Goal: Obtain resource: Download file/media

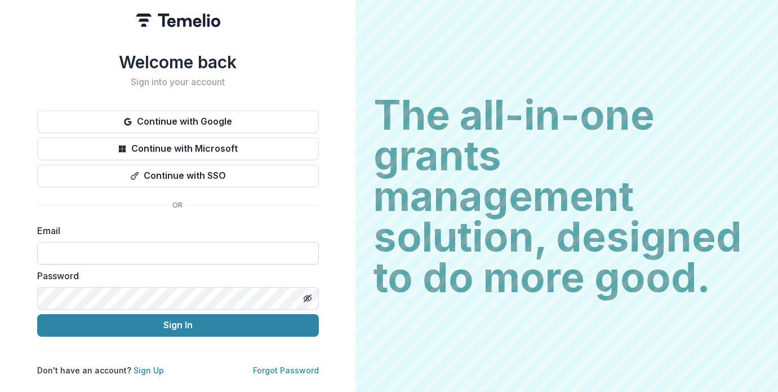
click at [166, 245] on input at bounding box center [178, 253] width 282 height 23
paste input "**********"
type input "**********"
click at [80, 246] on input at bounding box center [178, 253] width 282 height 23
type input "**********"
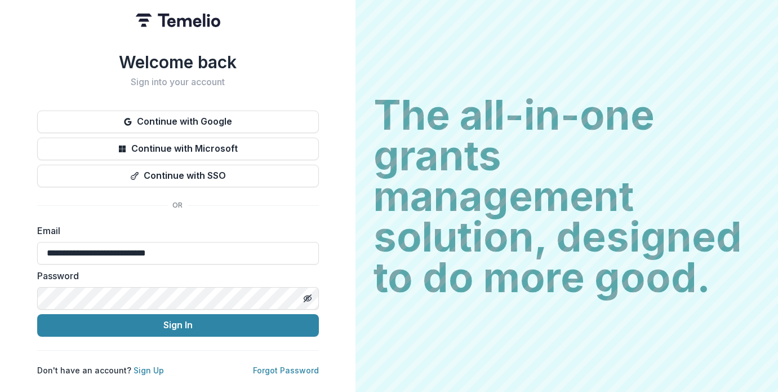
click at [0, 287] on html "**********" at bounding box center [389, 196] width 778 height 392
click at [309, 294] on line "Toggle password visibility" at bounding box center [307, 297] width 7 height 7
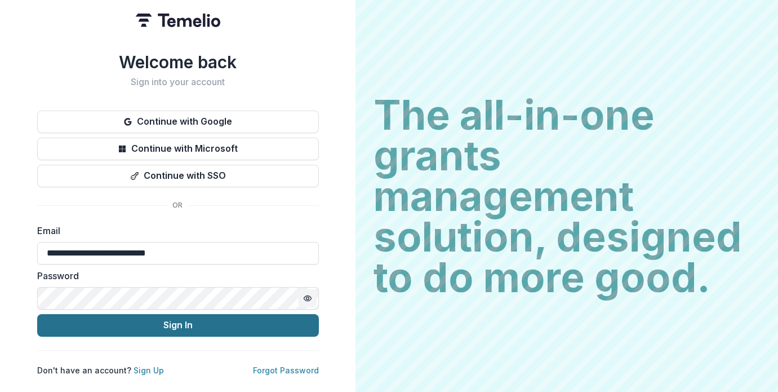
click at [189, 322] on button "Sign In" at bounding box center [178, 325] width 282 height 23
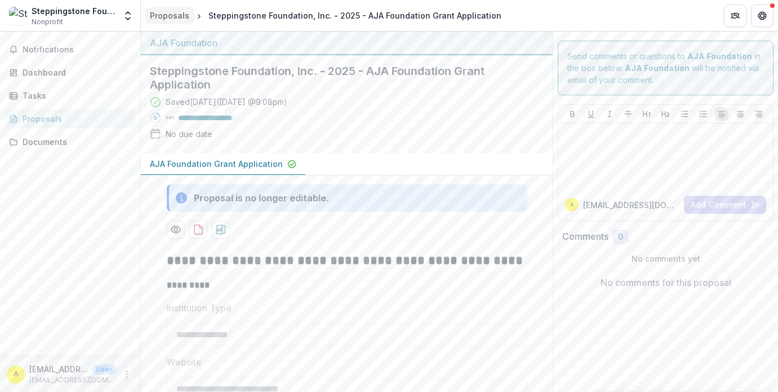
click at [166, 16] on div "Proposals" at bounding box center [169, 16] width 39 height 12
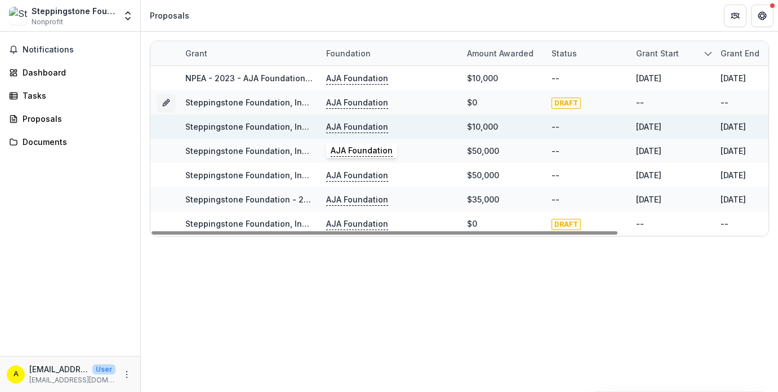
click at [349, 125] on p "AJA Foundation" at bounding box center [357, 127] width 62 height 12
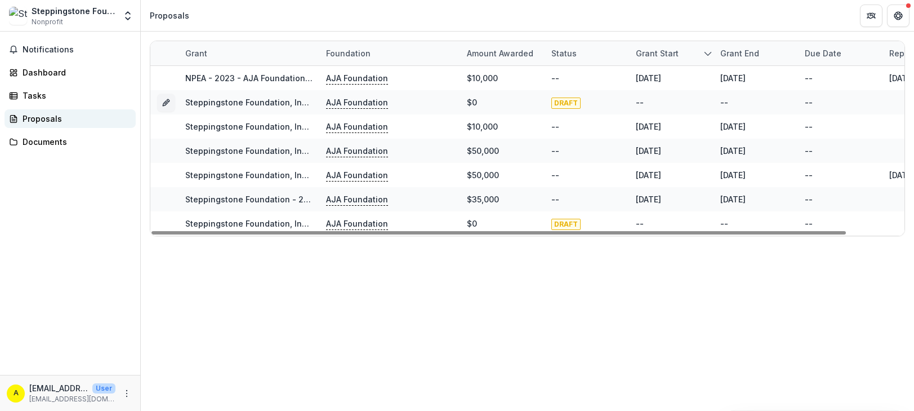
click at [53, 121] on div "Proposals" at bounding box center [75, 119] width 104 height 12
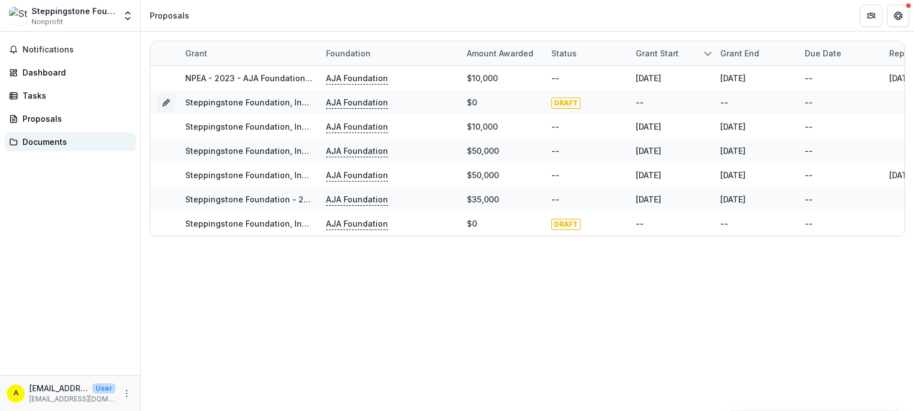
click at [43, 140] on div "Documents" at bounding box center [75, 142] width 104 height 12
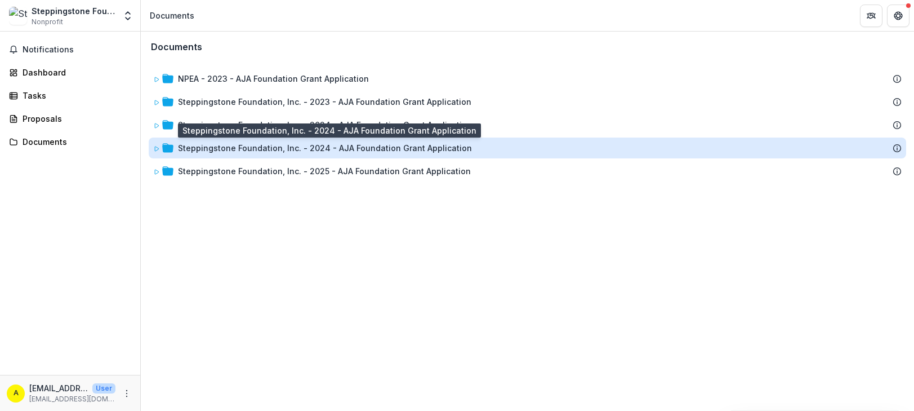
click at [279, 145] on div "Steppingstone Foundation, Inc. - 2024 - AJA Foundation Grant Application" at bounding box center [325, 148] width 294 height 12
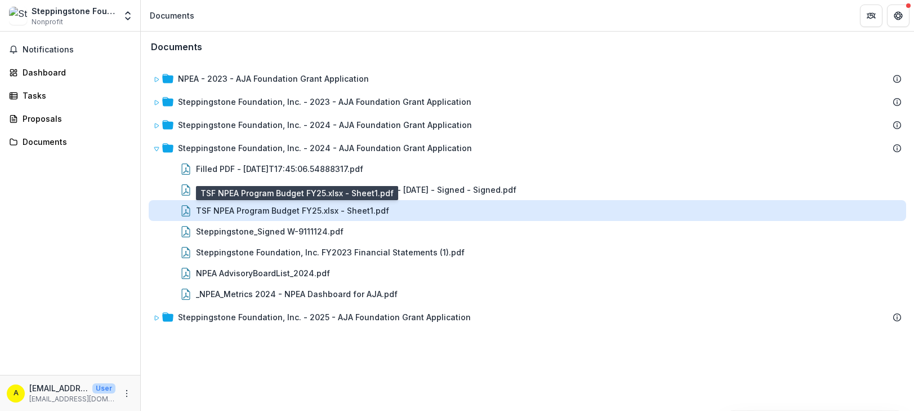
click at [269, 208] on div "TSF NPEA Program Budget FY25.xlsx - Sheet1.pdf" at bounding box center [292, 211] width 193 height 12
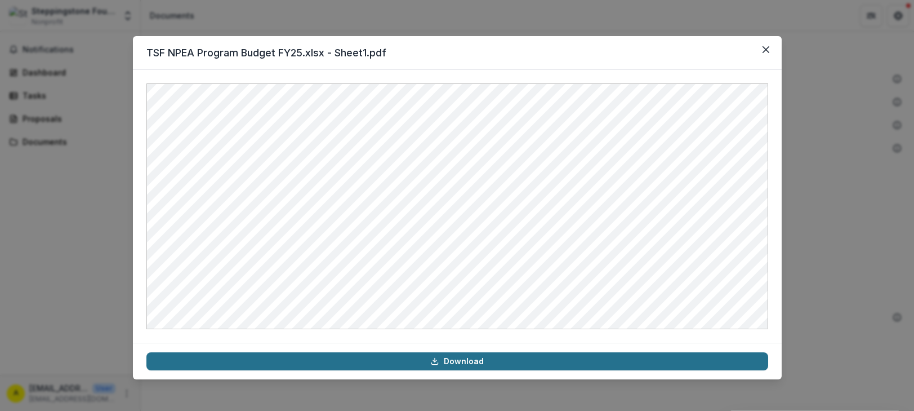
click at [451, 361] on link "Download" at bounding box center [457, 361] width 622 height 18
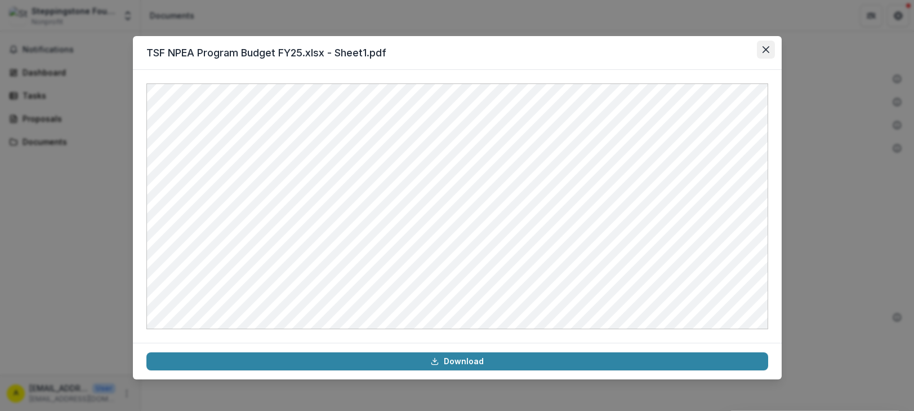
click at [767, 48] on icon "Close" at bounding box center [766, 49] width 7 height 7
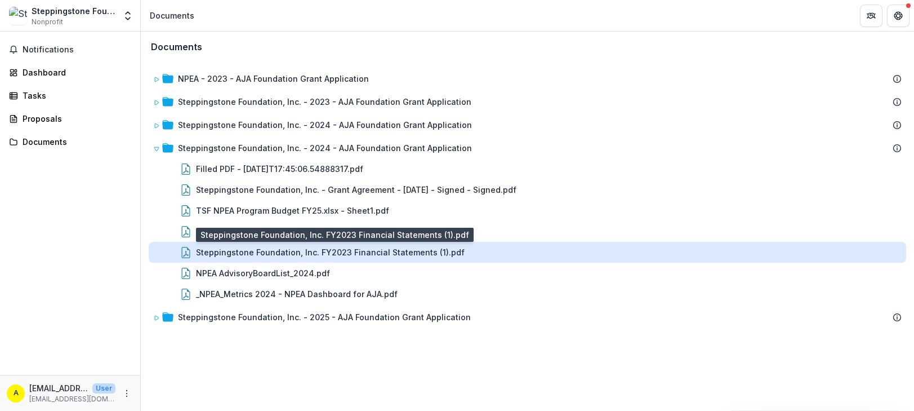
click at [251, 250] on div "Steppingstone Foundation, Inc. FY2023 Financial Statements (1).pdf" at bounding box center [330, 252] width 269 height 12
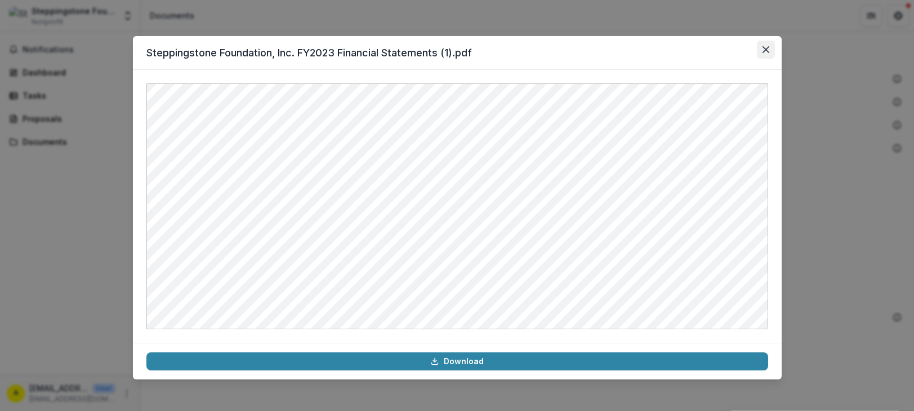
click at [769, 48] on icon "Close" at bounding box center [766, 49] width 7 height 7
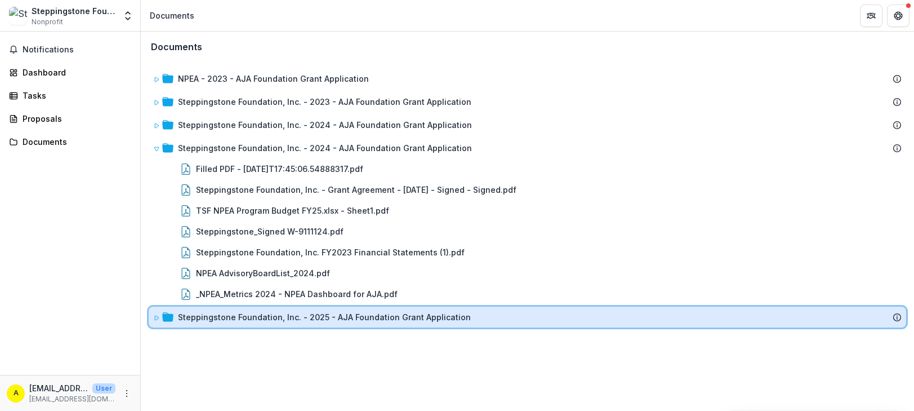
click at [177, 316] on div "Steppingstone Foundation, Inc. - 2025 - AJA Foundation Grant Application" at bounding box center [527, 317] width 749 height 12
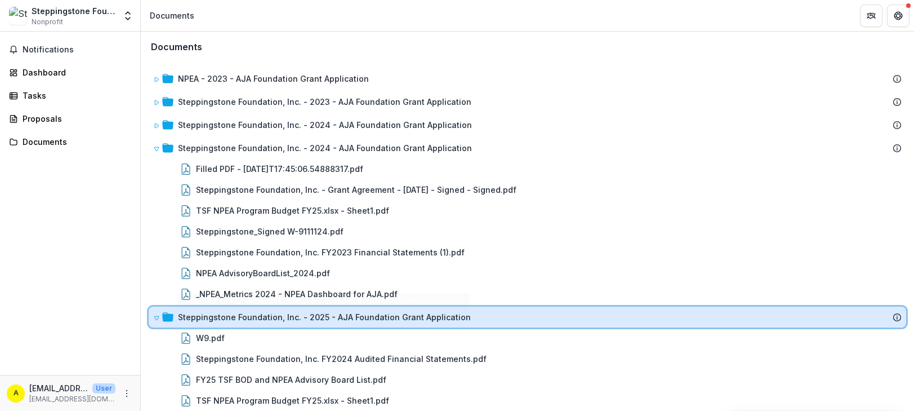
scroll to position [8, 0]
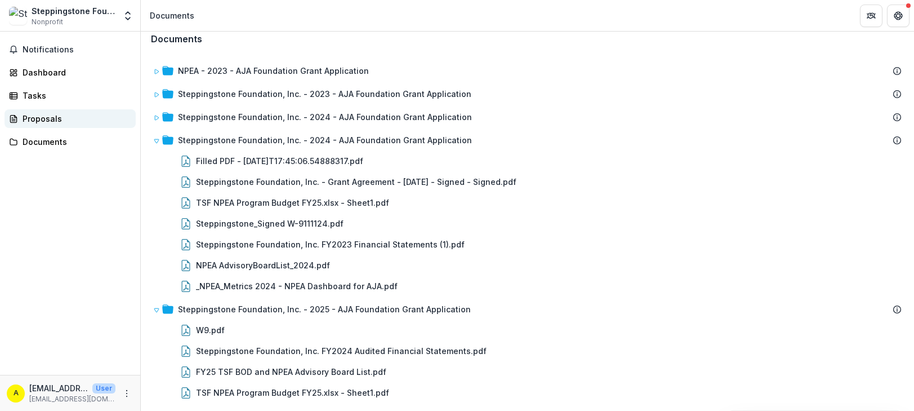
click at [41, 116] on div "Proposals" at bounding box center [75, 119] width 104 height 12
